Goal: Check status: Check status

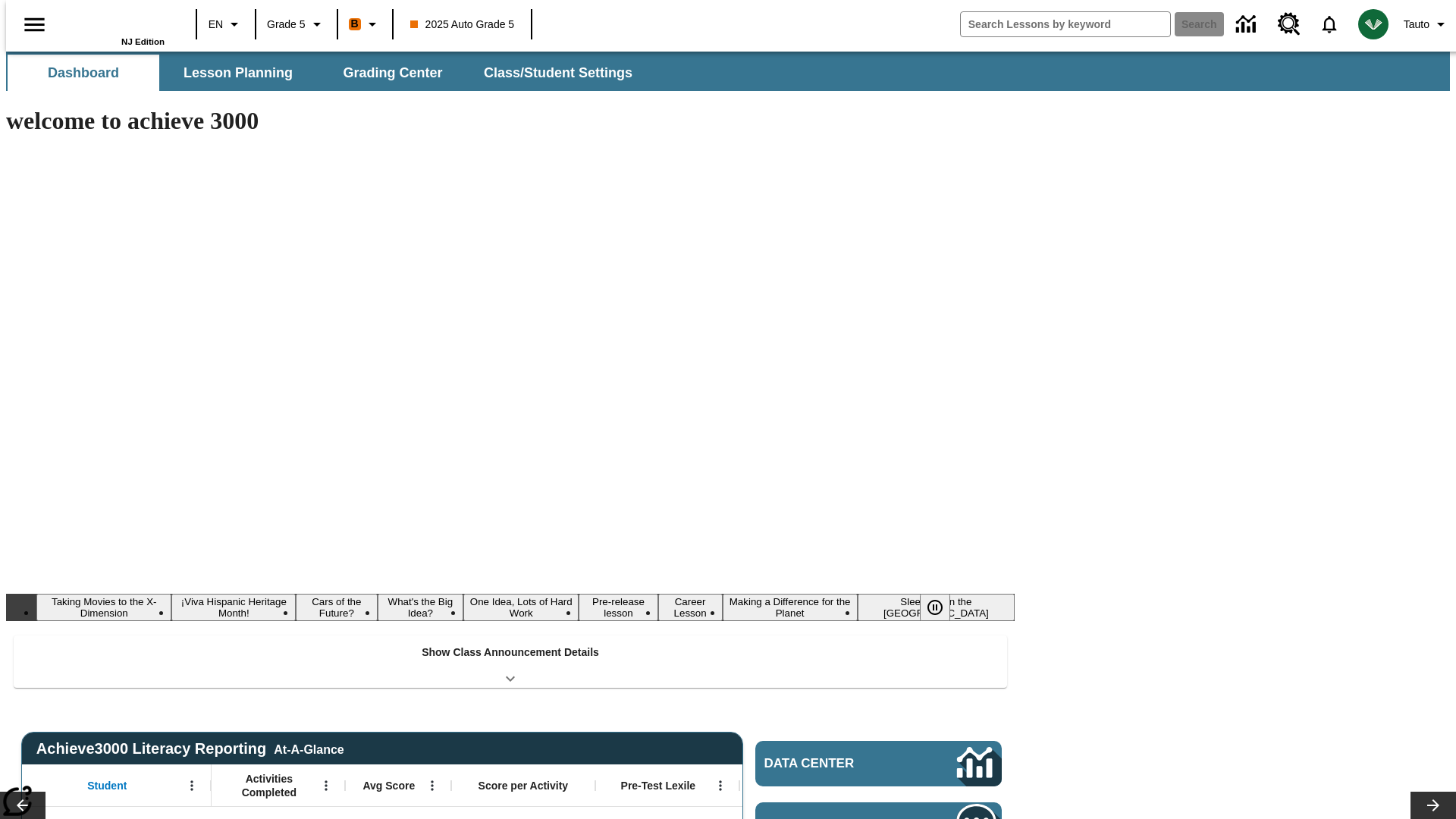
type input "-1"
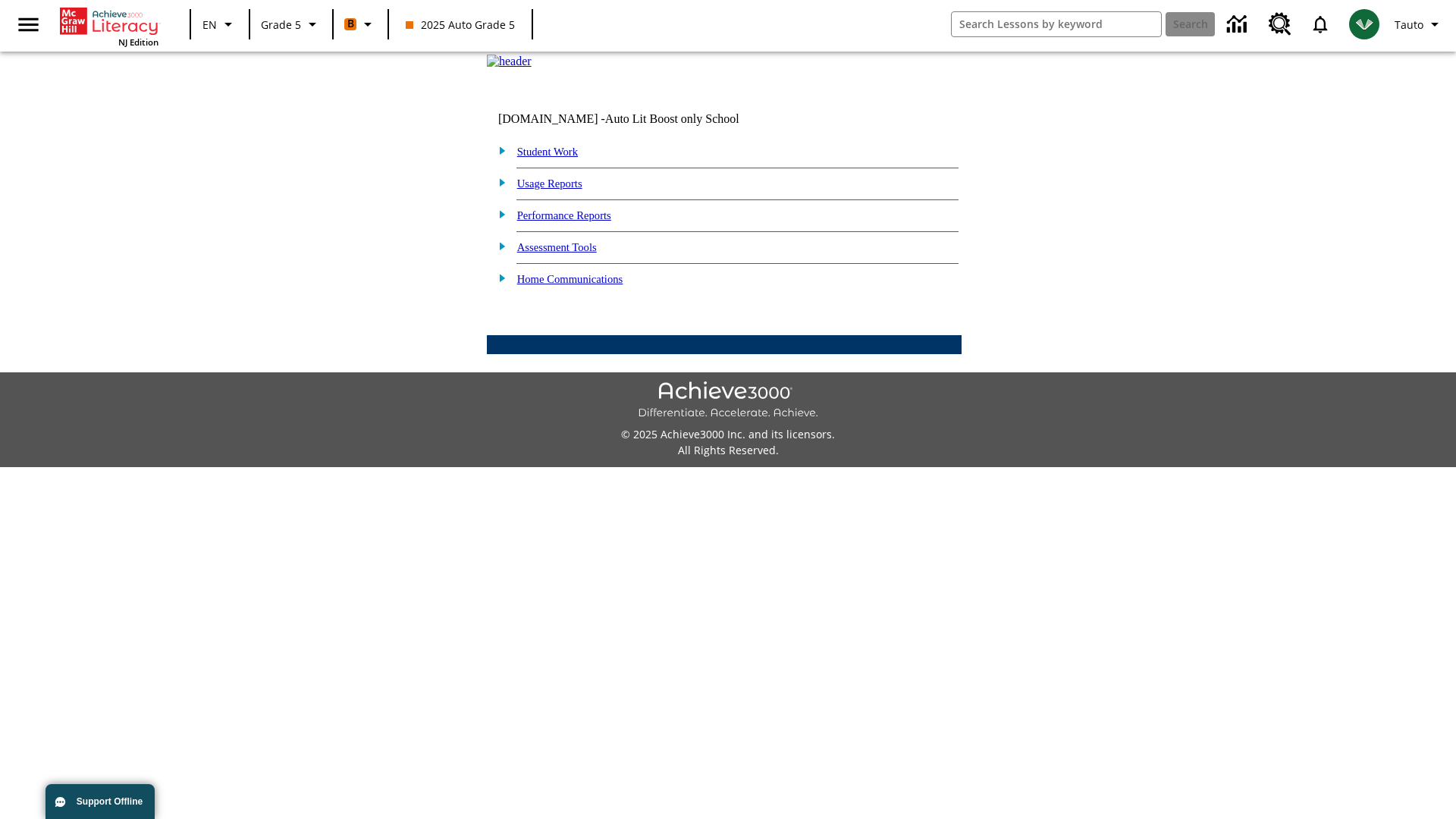
click at [558, 158] on link "Student Work" at bounding box center [547, 151] width 60 height 12
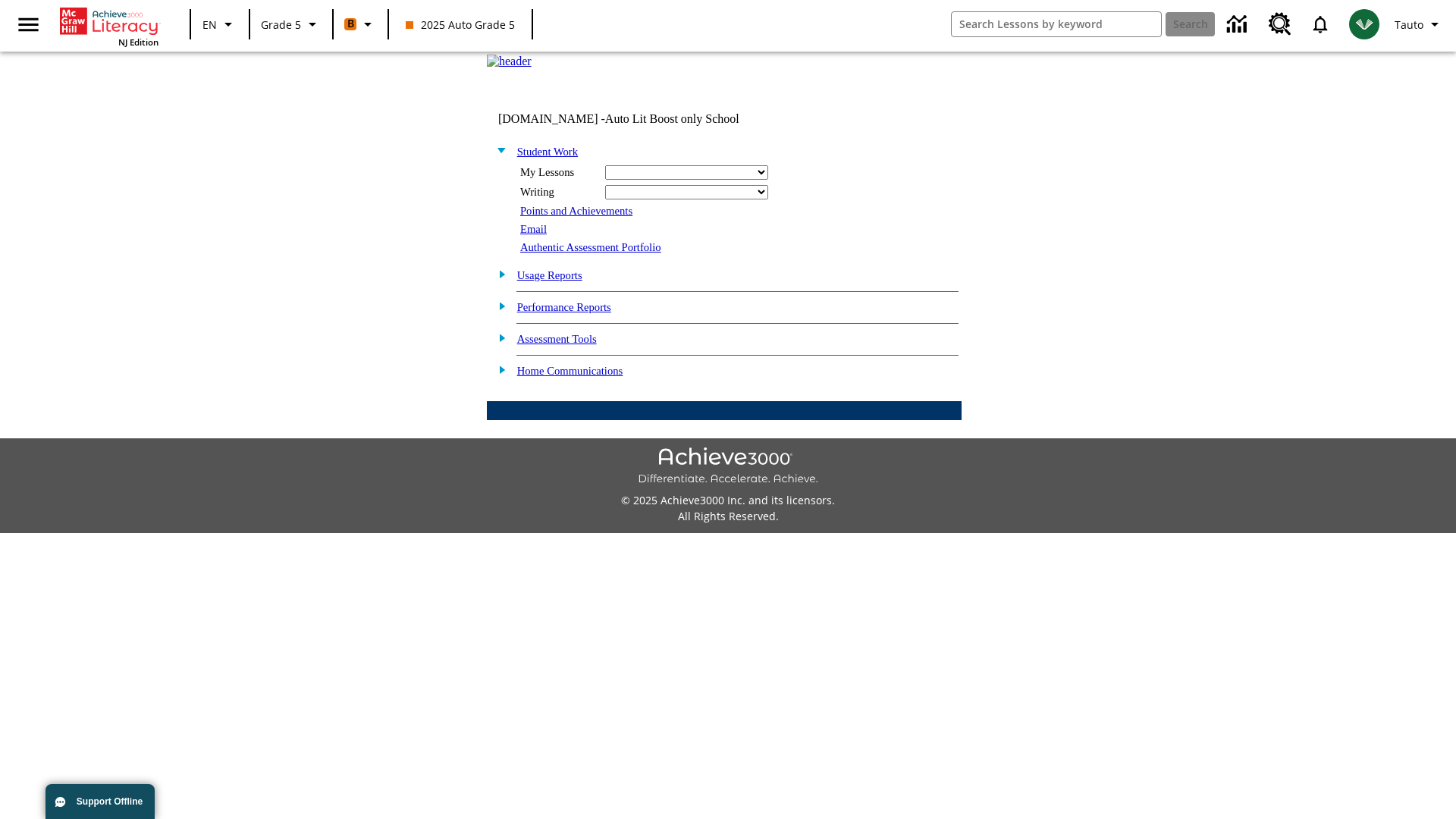
select select "/options/reports/?report_id=12&atype=21&section=2"
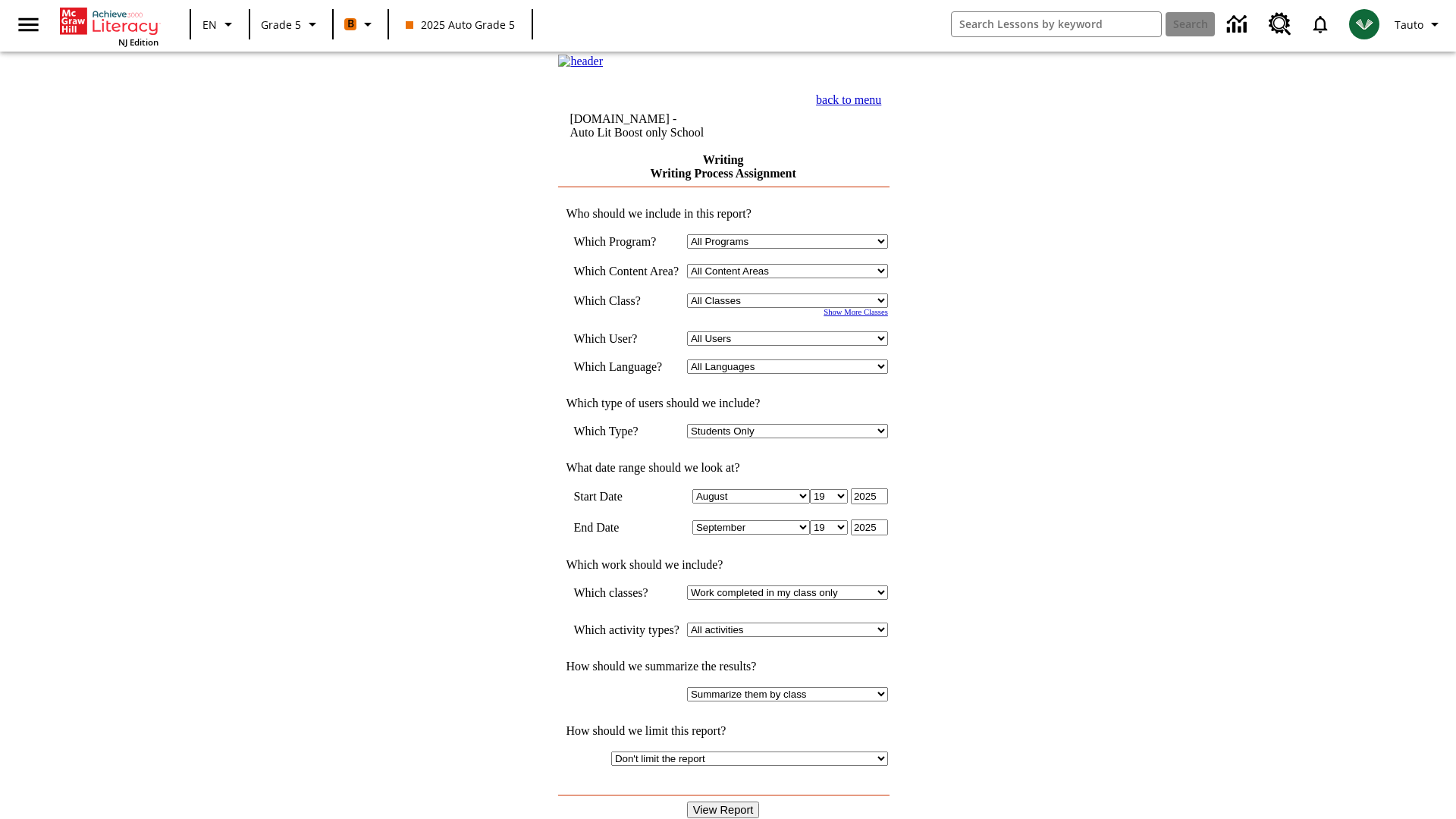
click at [793, 307] on select "Select a Class: All Classes 2025 Auto Grade 5 OL 2025 Auto Grade 6" at bounding box center [787, 301] width 201 height 15
select select "11133131"
